Goal: Task Accomplishment & Management: Manage account settings

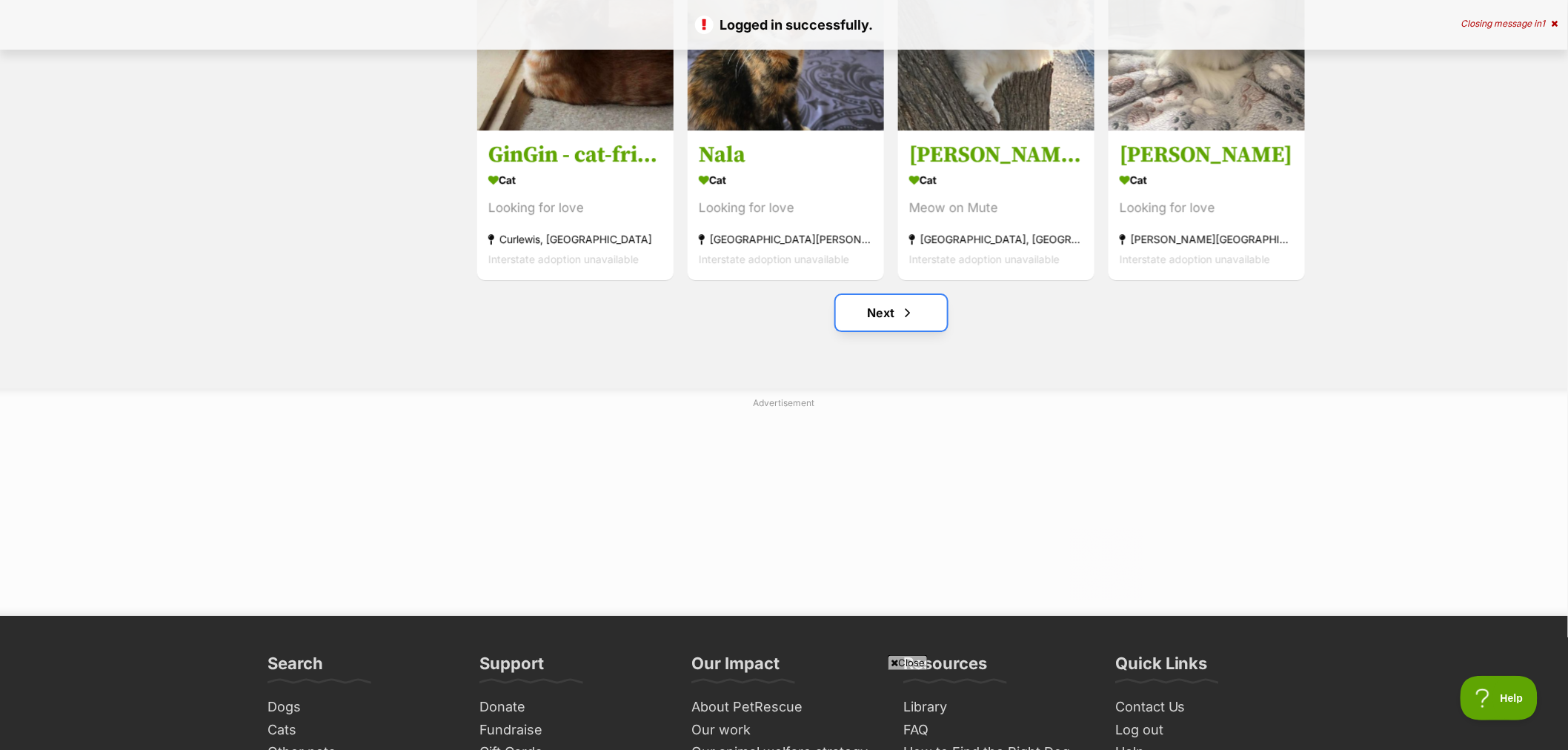
click at [897, 319] on link "Next" at bounding box center [891, 313] width 111 height 36
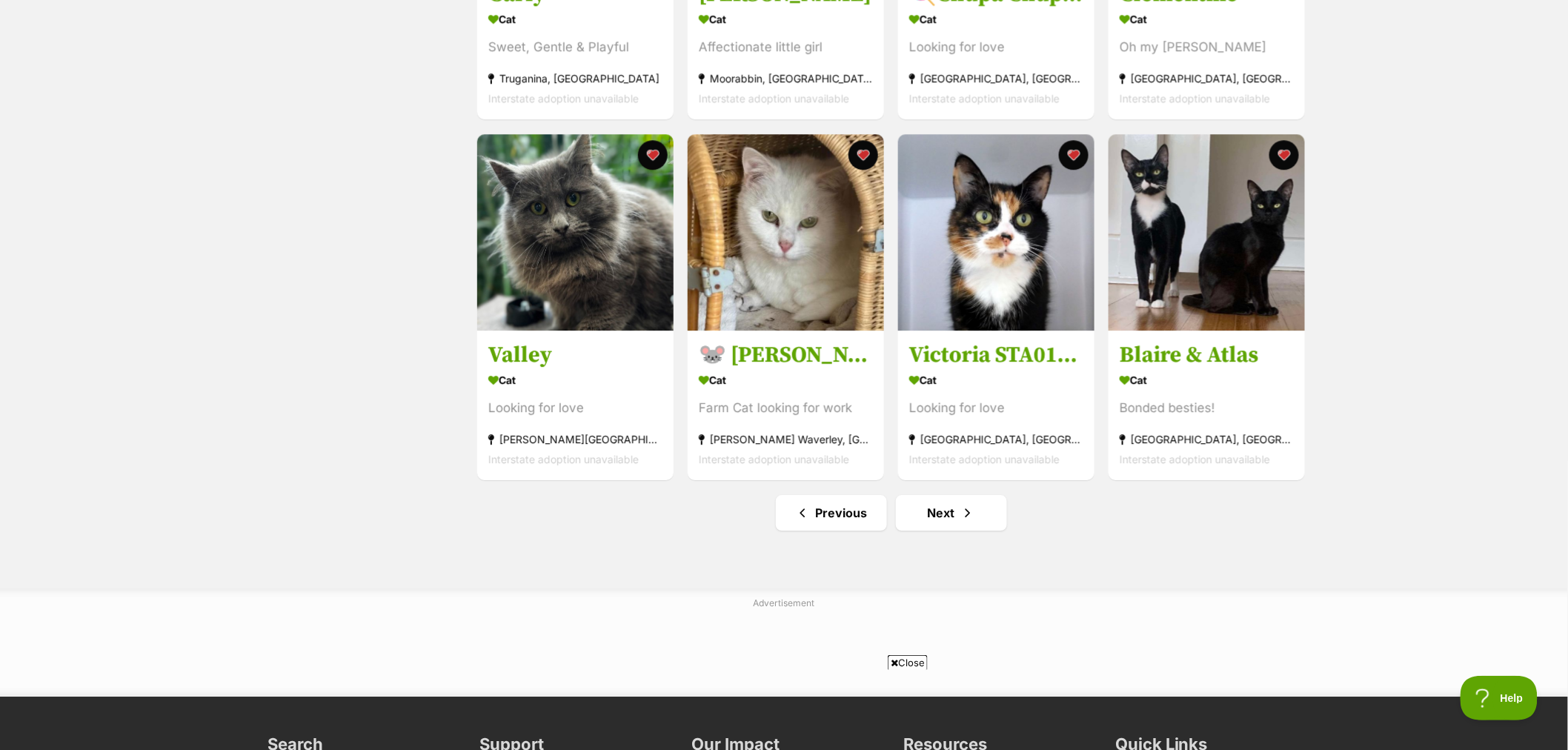
scroll to position [1730, 0]
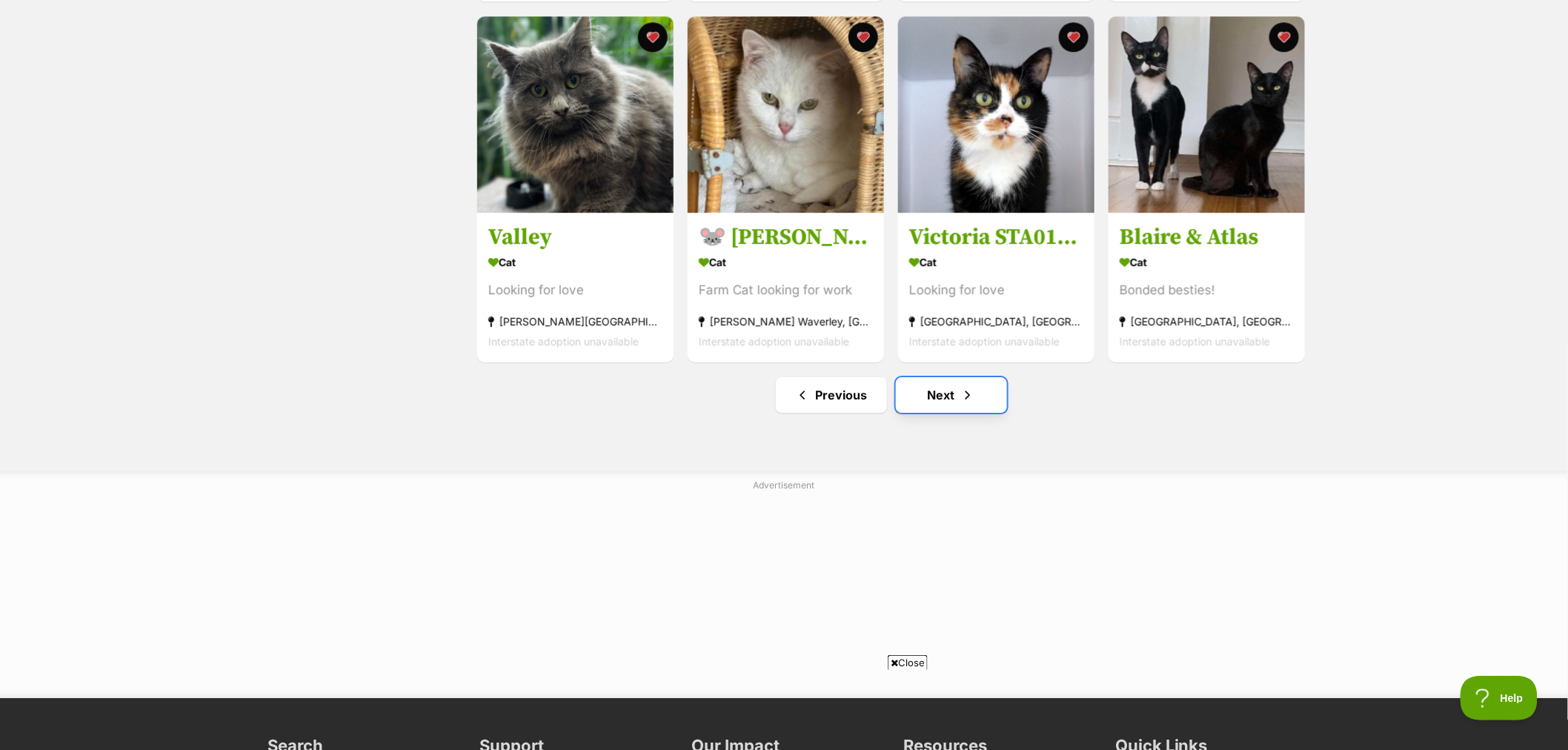
click at [949, 408] on link "Next" at bounding box center [951, 395] width 111 height 36
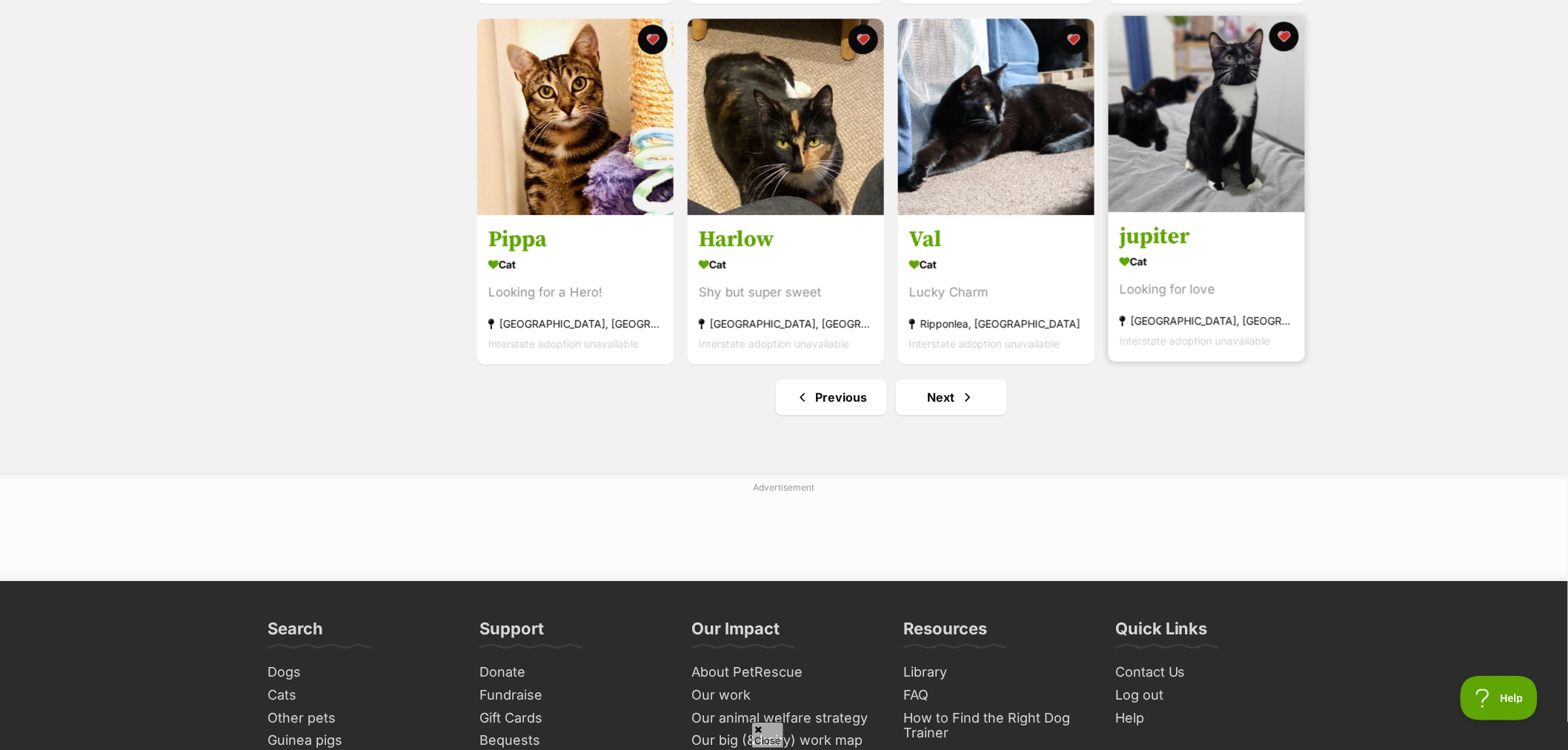
scroll to position [1730, 0]
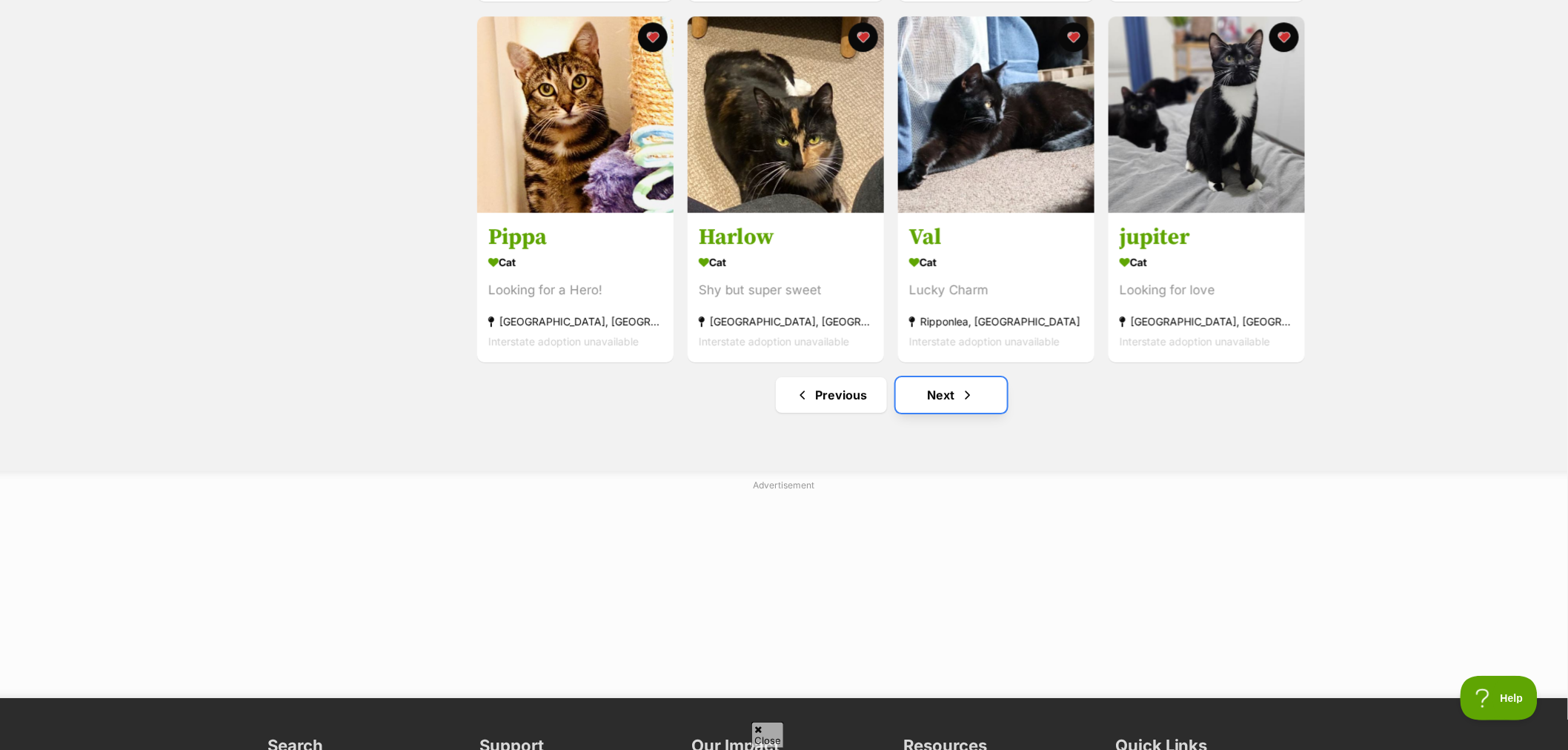
click at [946, 398] on link "Next" at bounding box center [951, 395] width 111 height 36
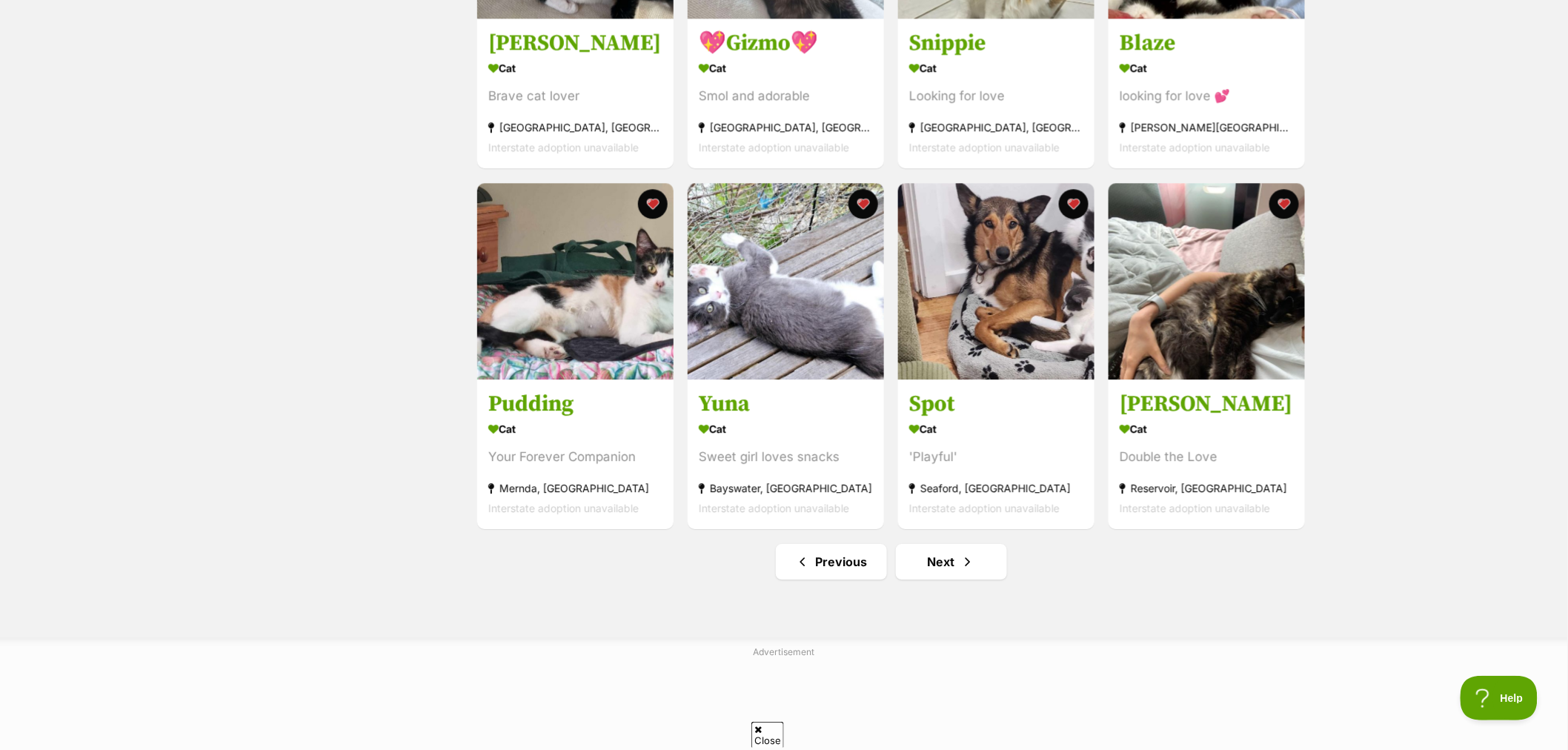
scroll to position [1566, 0]
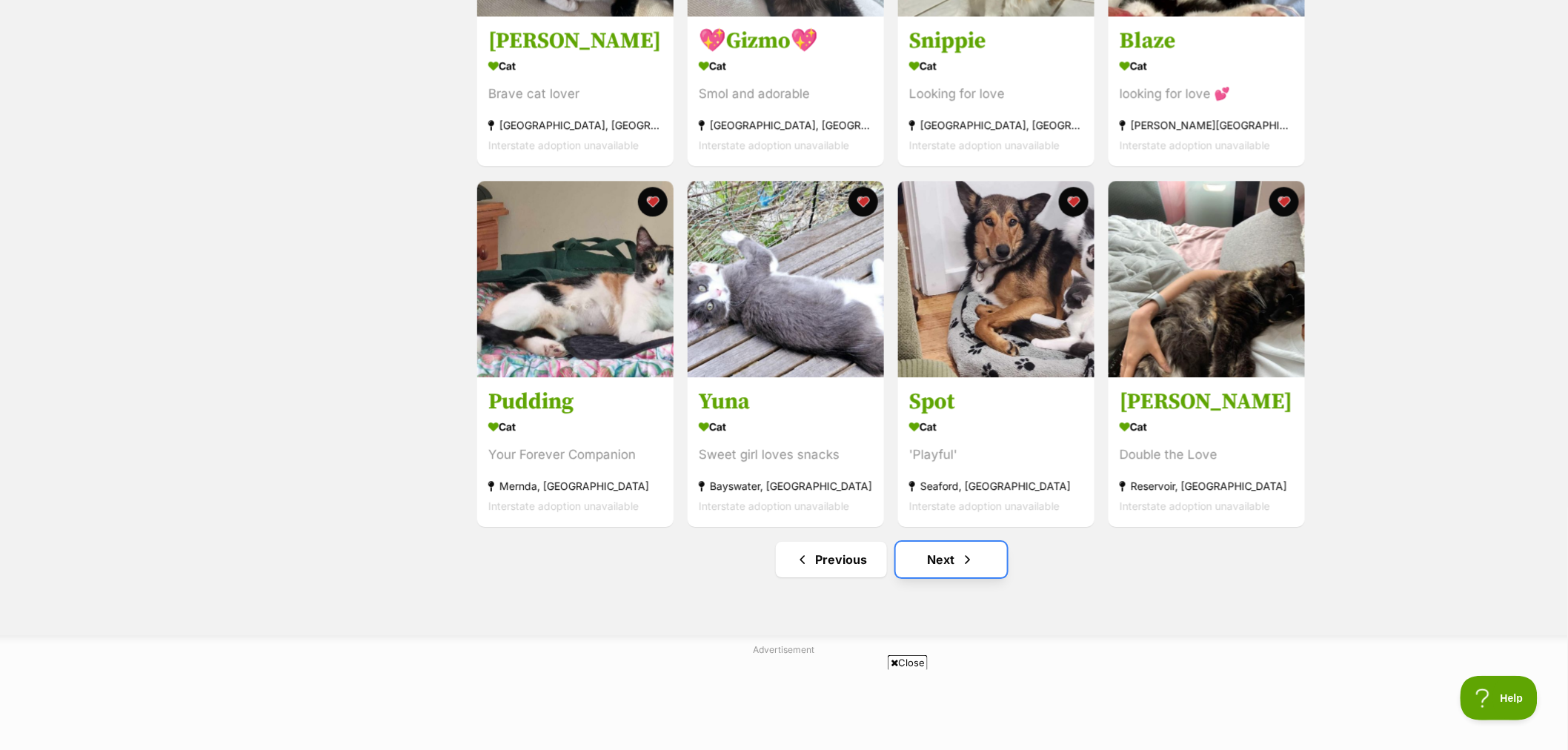
click at [953, 560] on link "Next" at bounding box center [951, 560] width 111 height 36
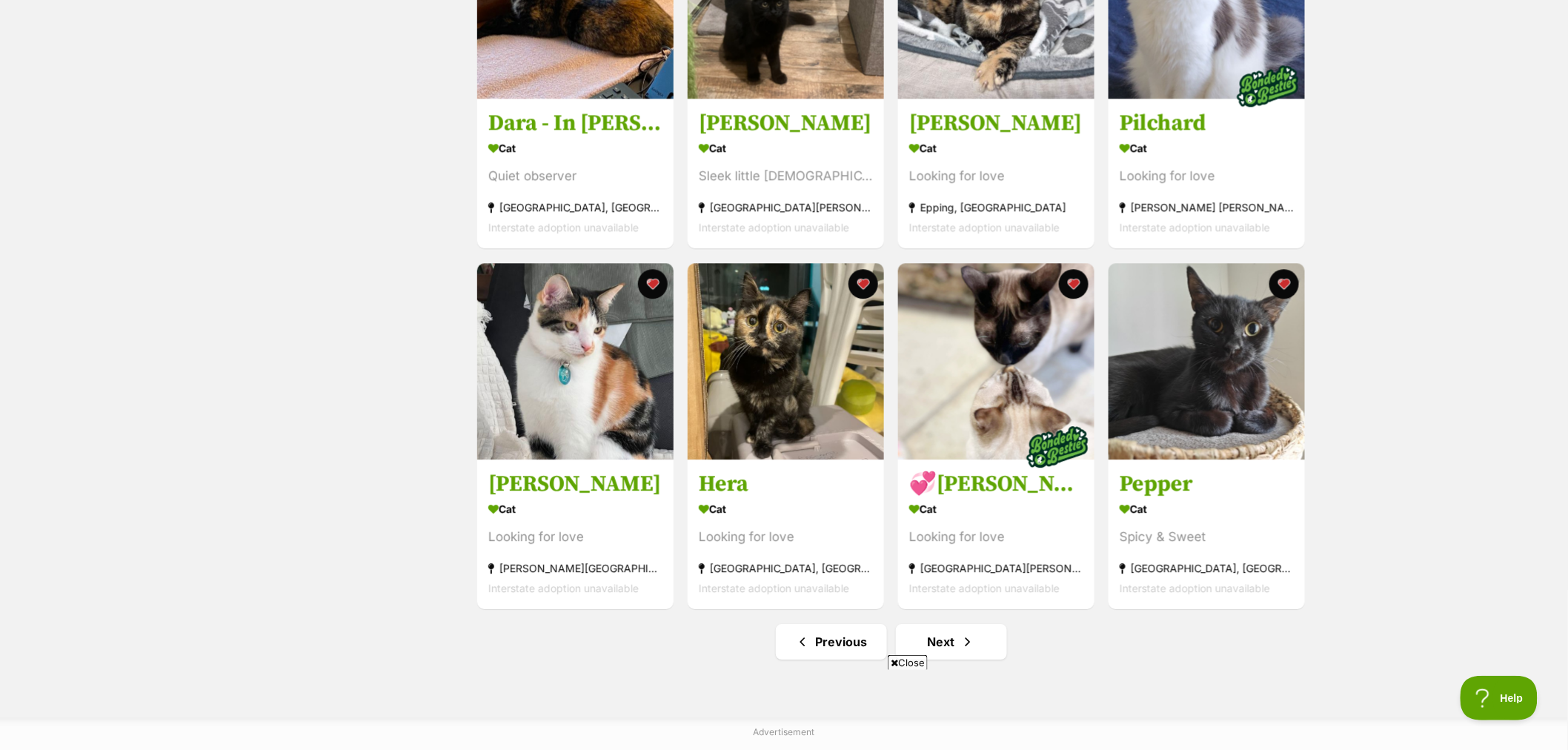
scroll to position [1566, 0]
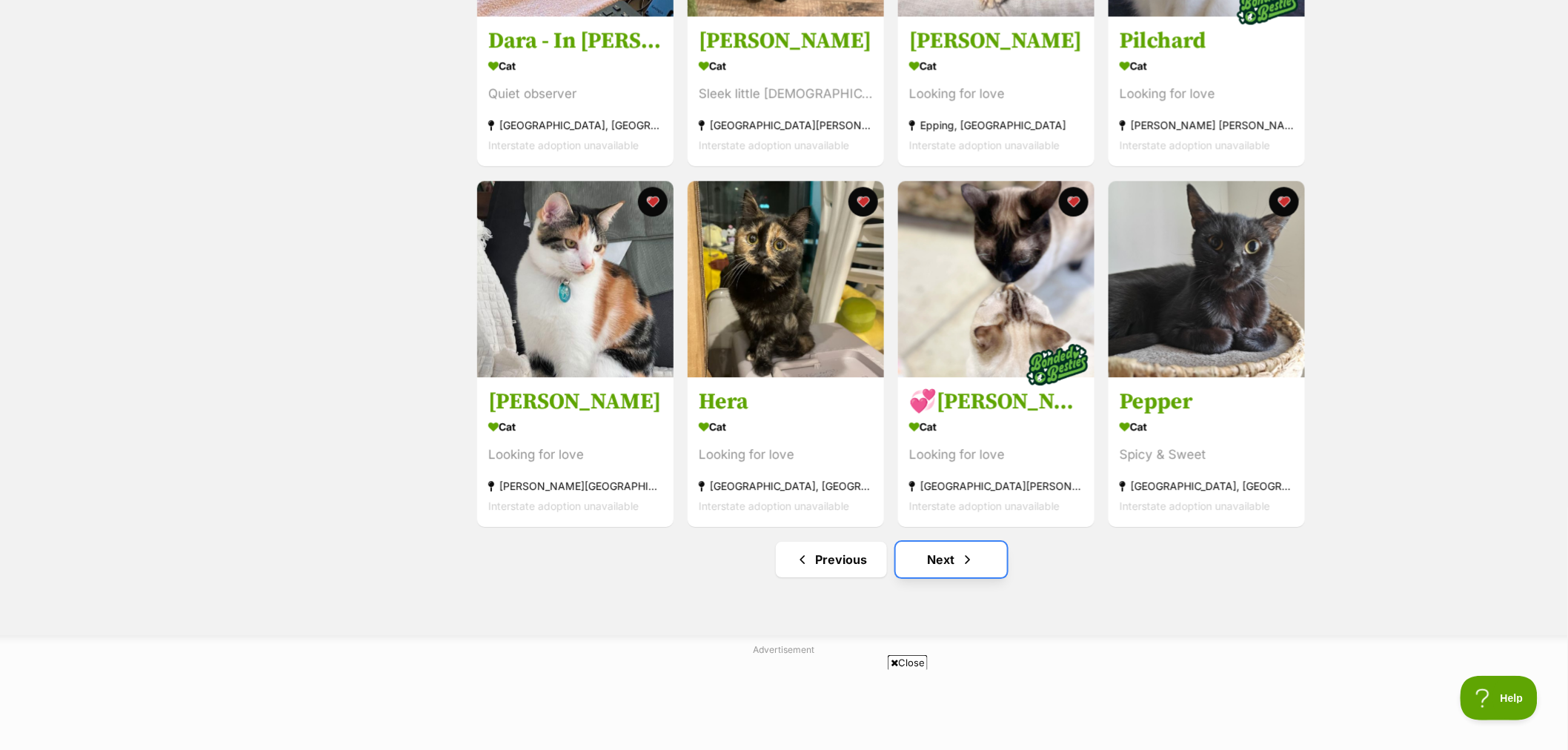
click at [955, 562] on link "Next" at bounding box center [951, 560] width 111 height 36
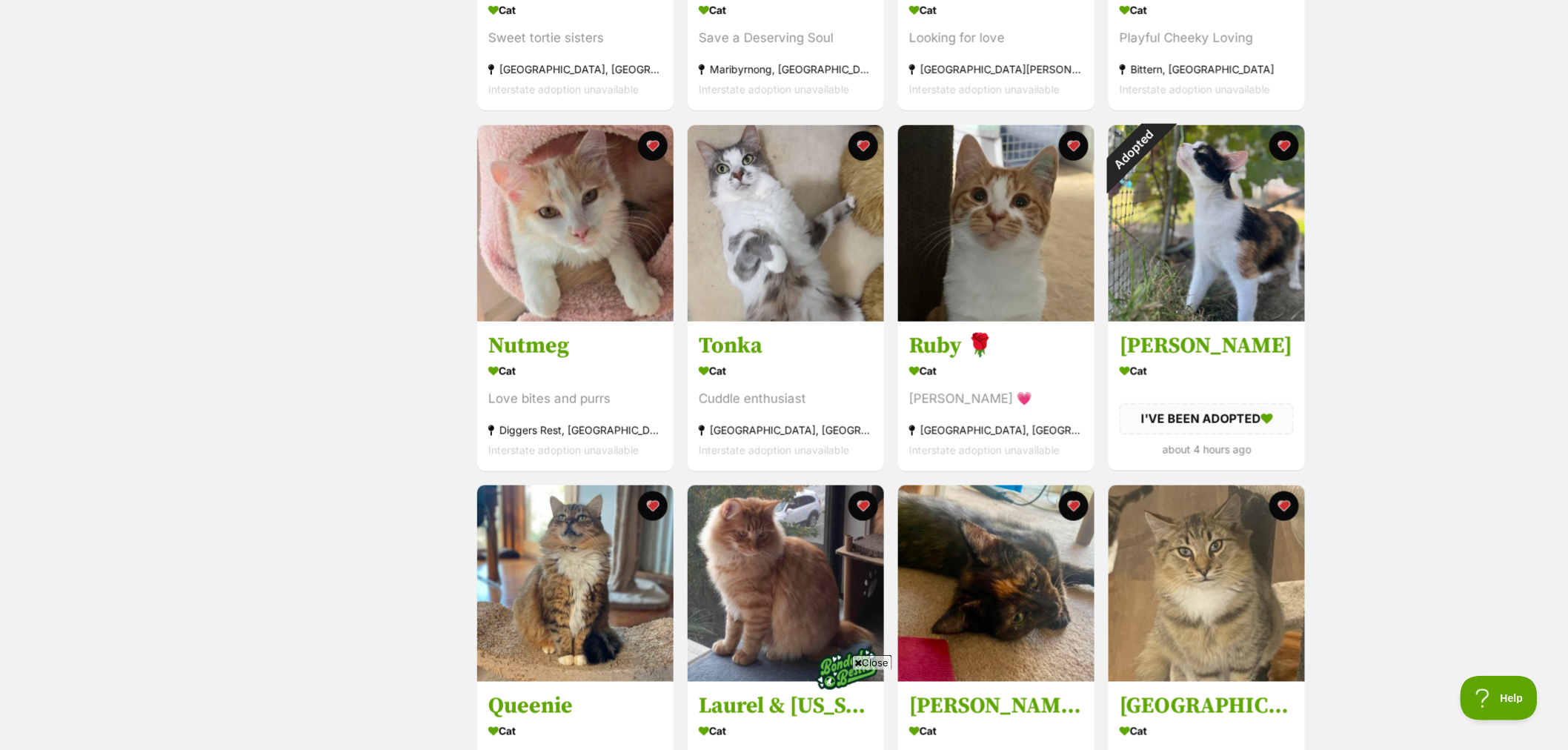
scroll to position [494, 0]
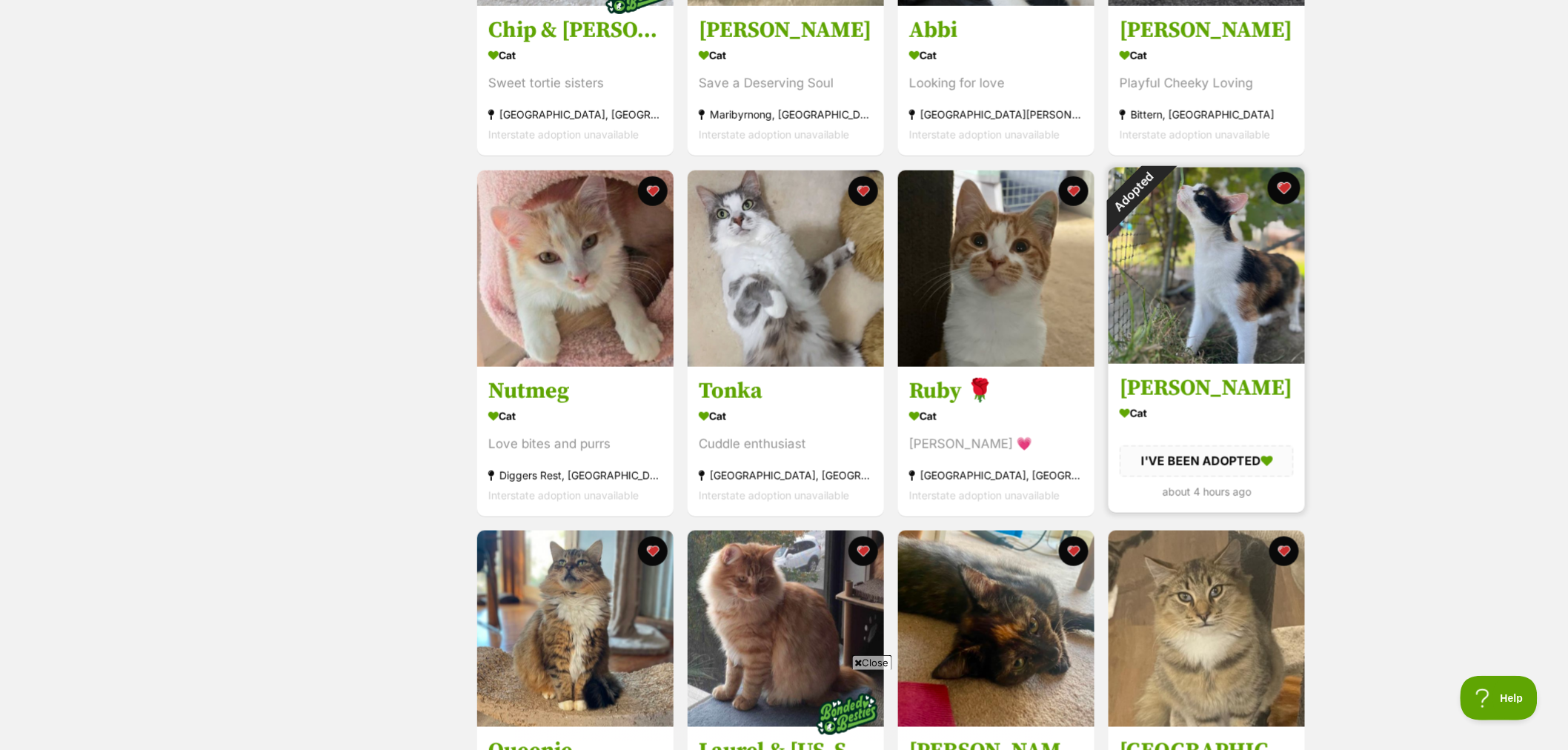
click at [1284, 186] on button "favourite" at bounding box center [1284, 188] width 32 height 32
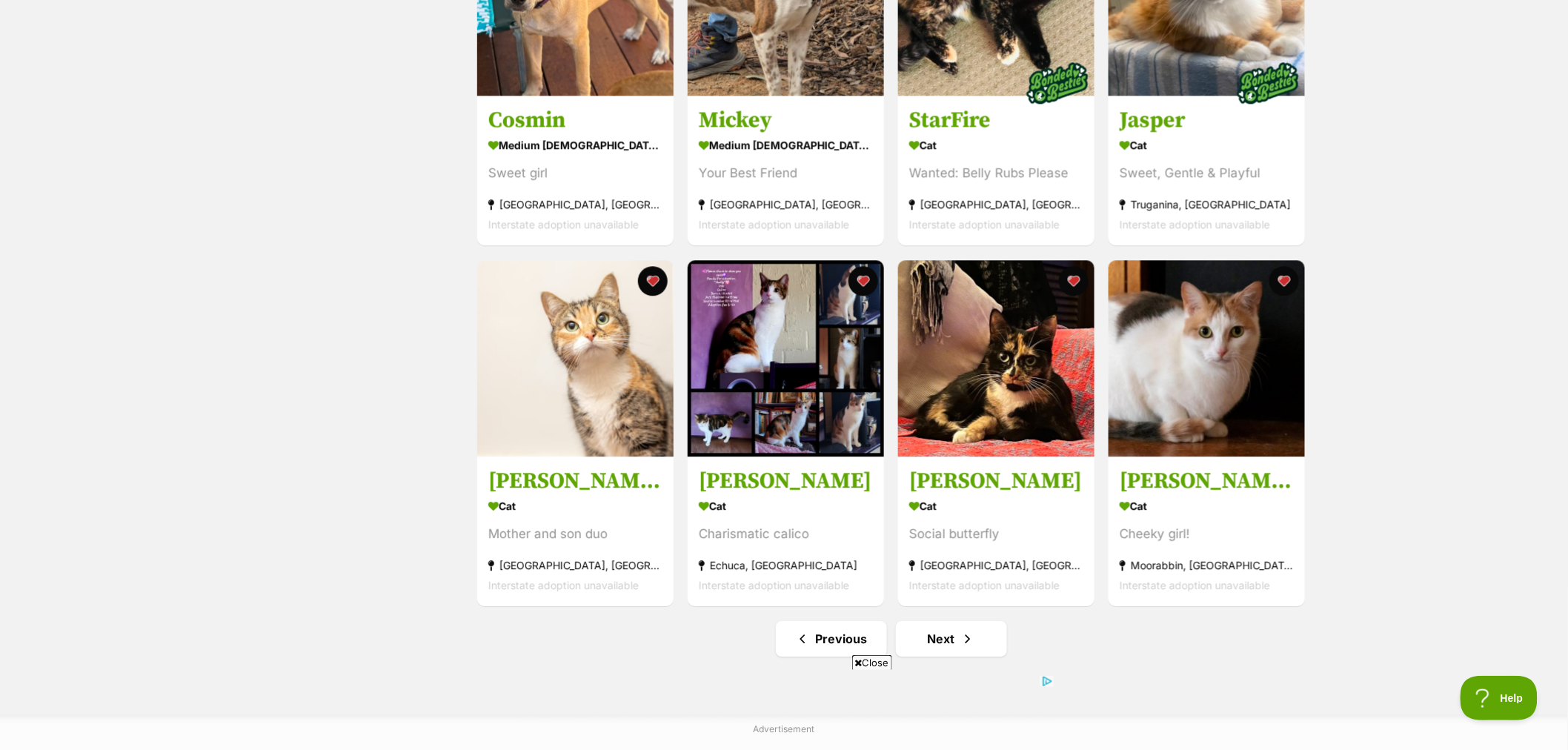
scroll to position [1647, 0]
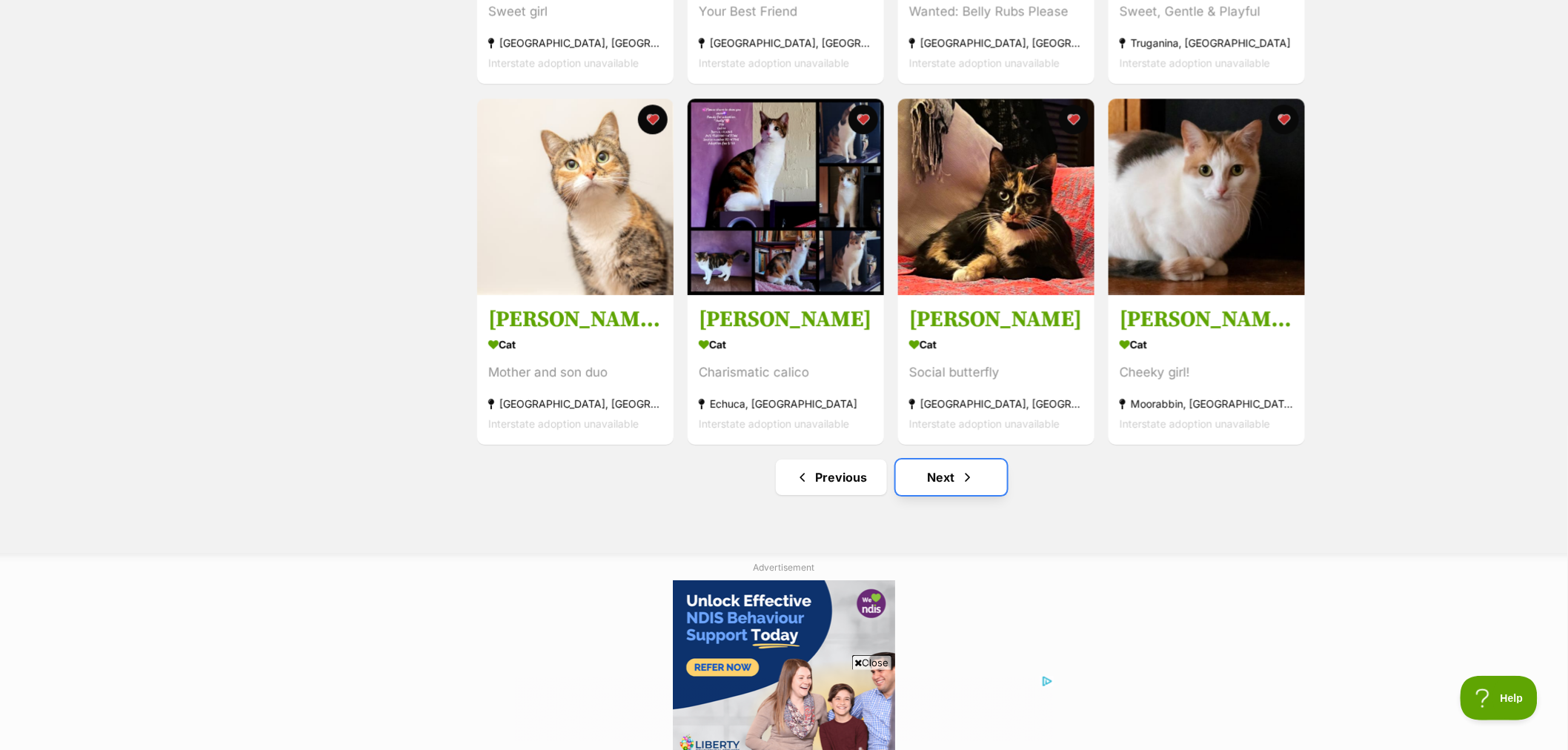
click at [996, 473] on link "Next" at bounding box center [951, 478] width 111 height 36
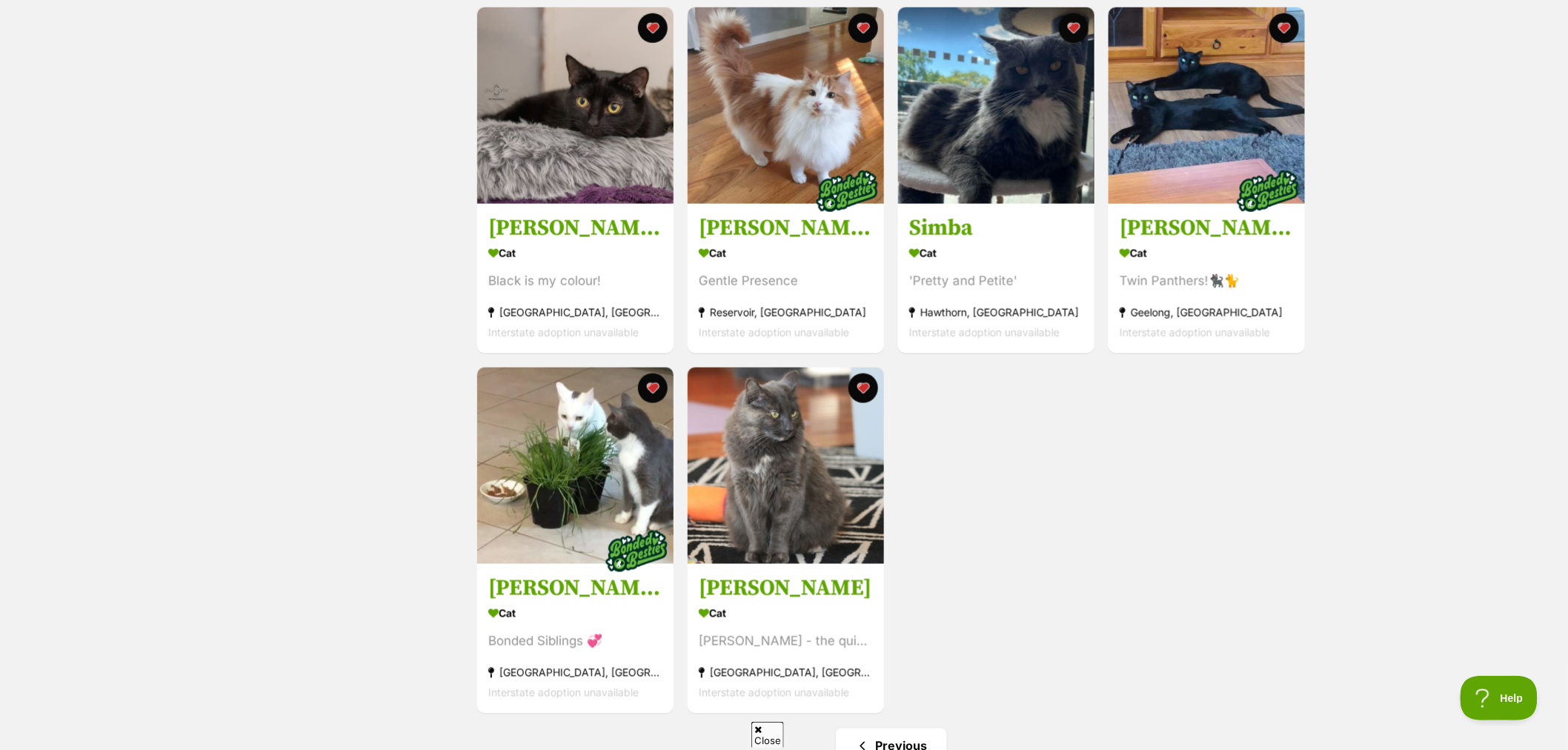
scroll to position [906, 0]
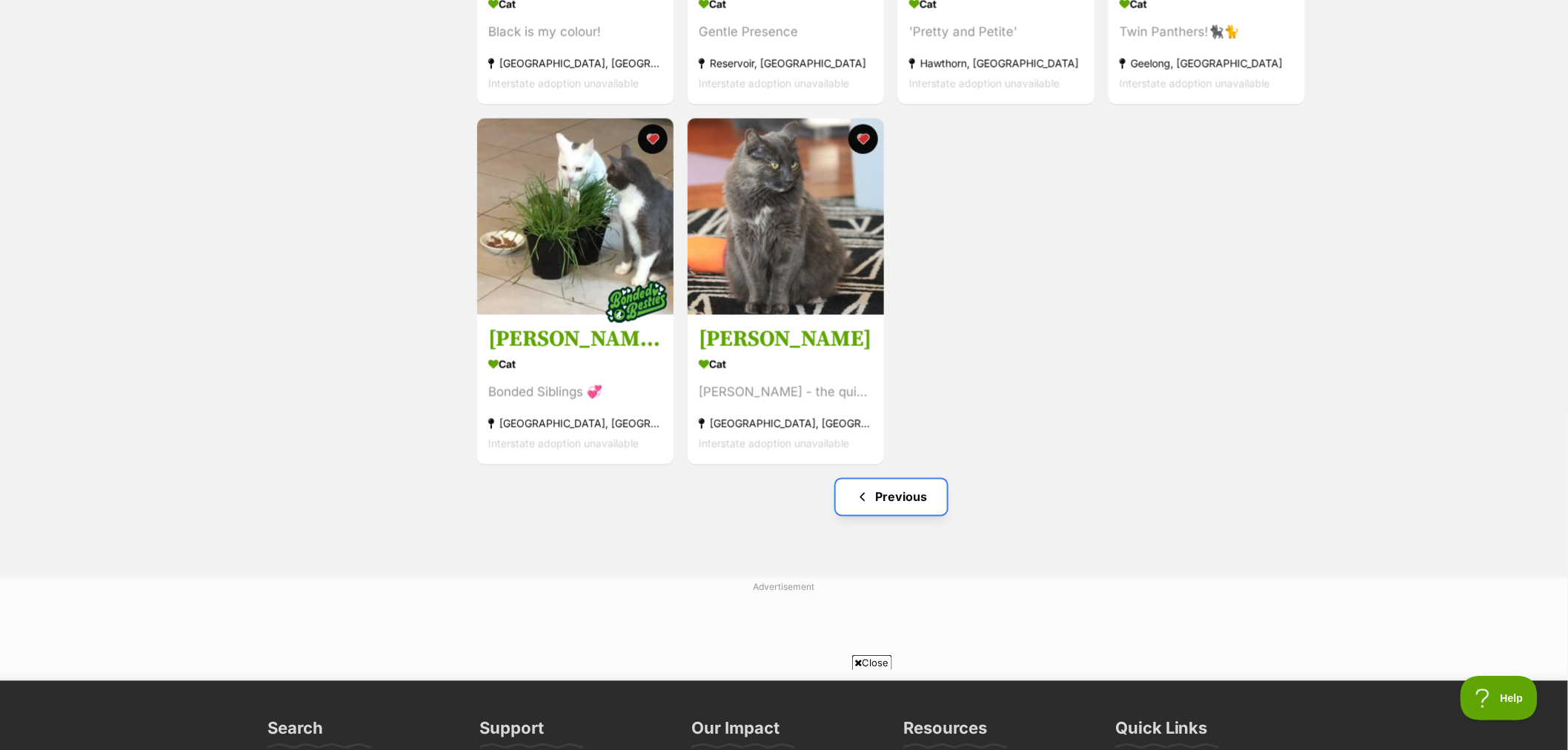
click at [881, 512] on link "Previous" at bounding box center [891, 497] width 111 height 36
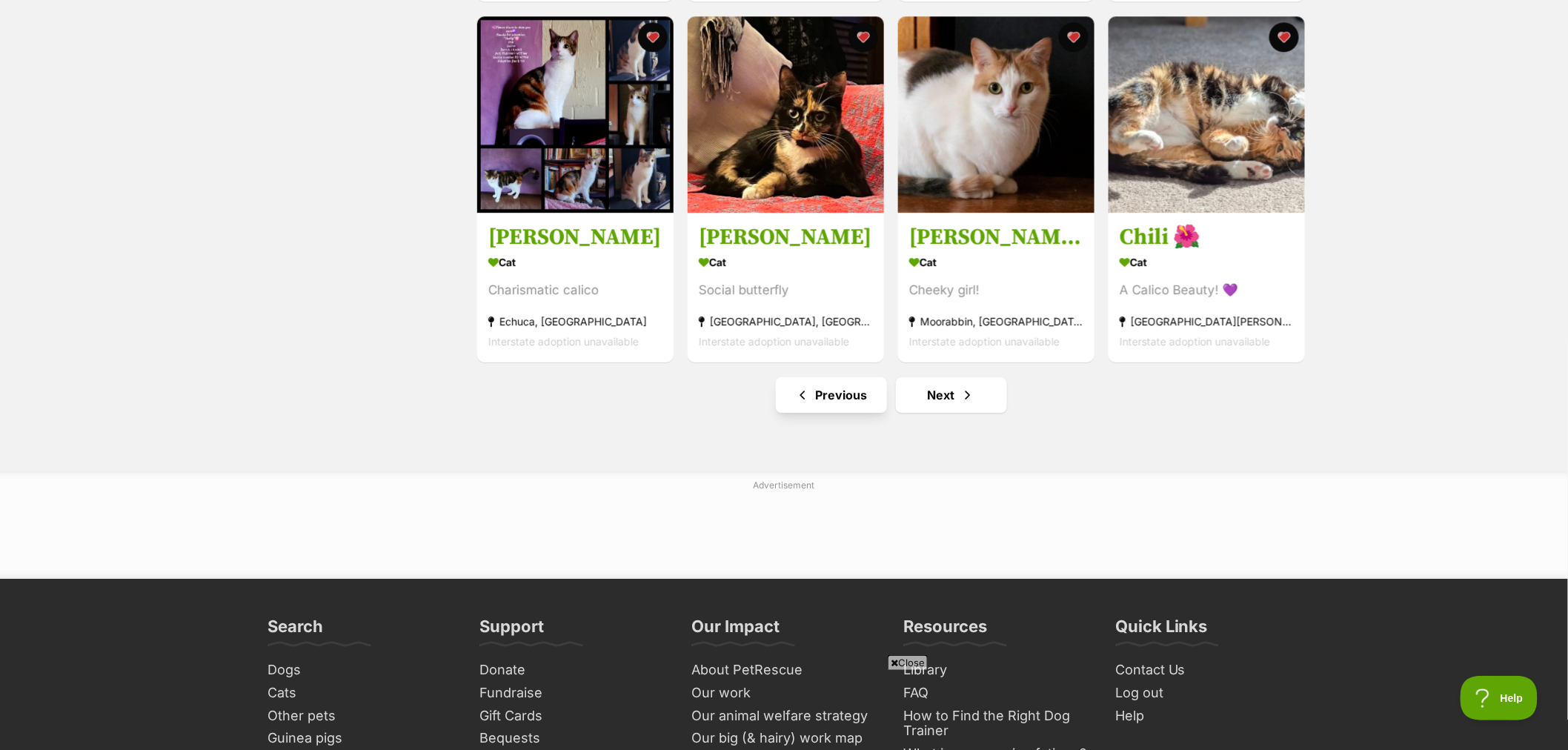
click at [840, 405] on link "Previous" at bounding box center [831, 395] width 111 height 36
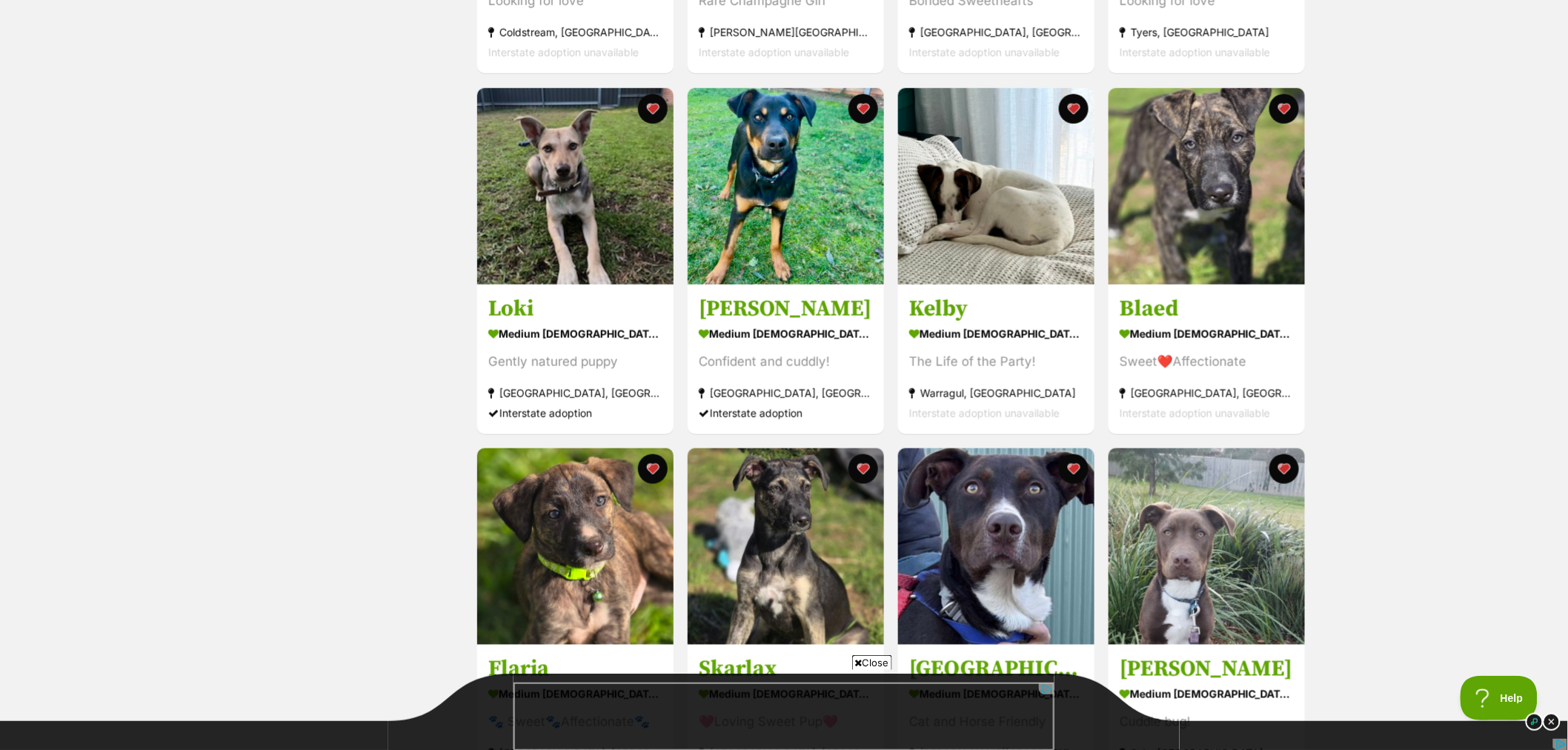
click at [337, 171] on div "Status All Remove filter Available" at bounding box center [361, 653] width 199 height 1854
